Goal: Information Seeking & Learning: Learn about a topic

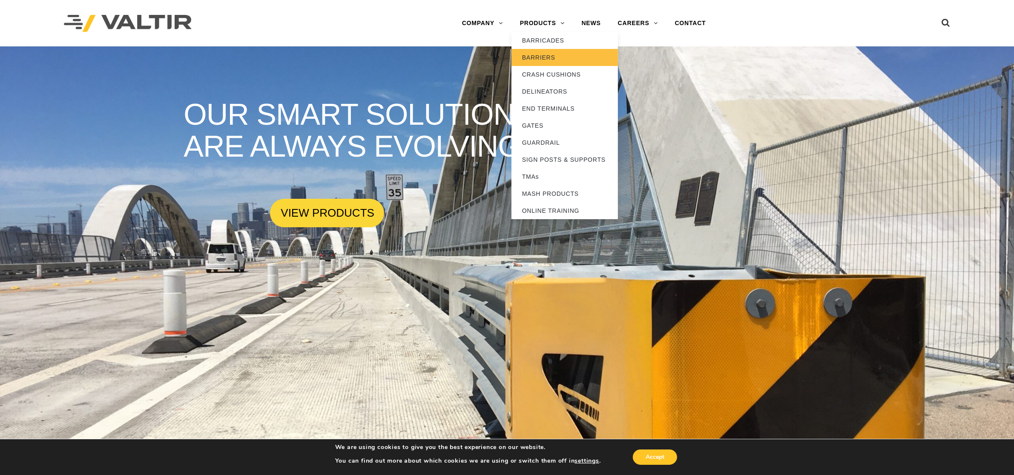
click at [548, 51] on link "BARRIERS" at bounding box center [564, 57] width 106 height 17
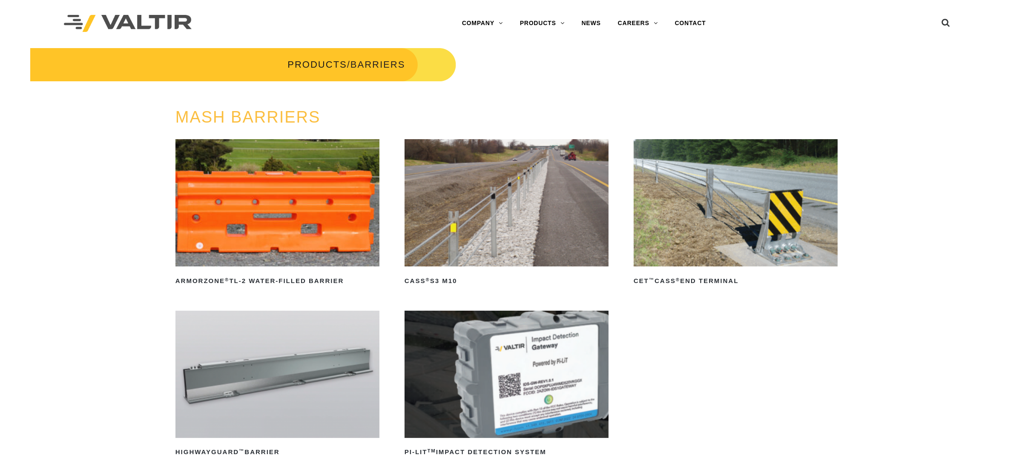
click at [527, 177] on img at bounding box center [507, 202] width 204 height 127
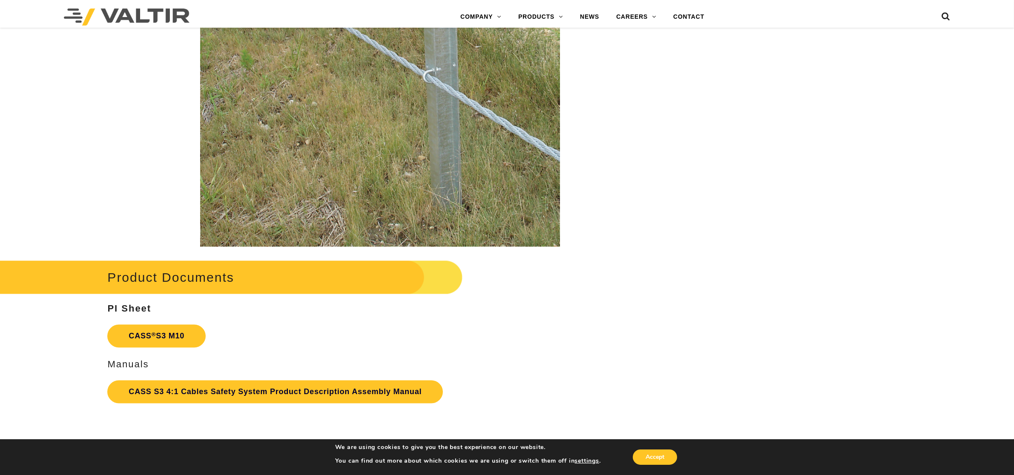
scroll to position [1978, 0]
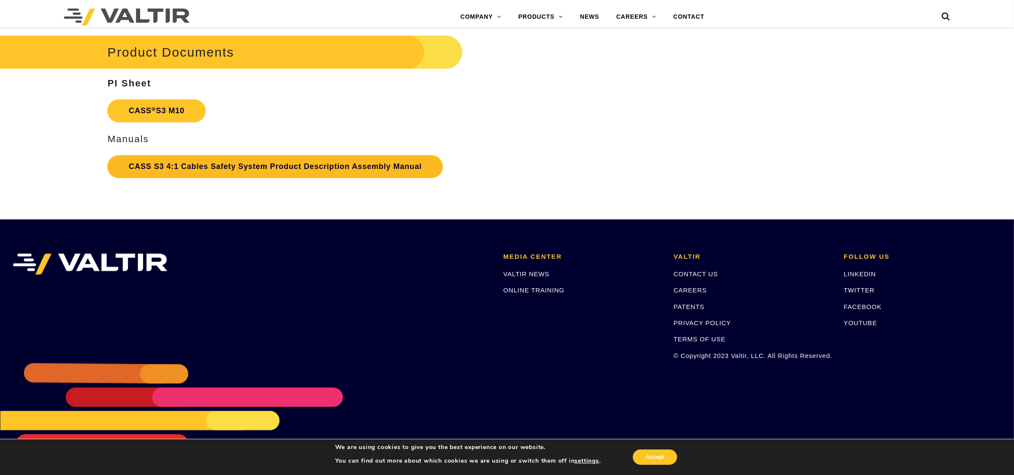
click at [290, 169] on link "CASS S3 4:1 Cables Safety System Product Description Assembly Manual" at bounding box center [275, 166] width 336 height 23
